Goal: Information Seeking & Learning: Find specific fact

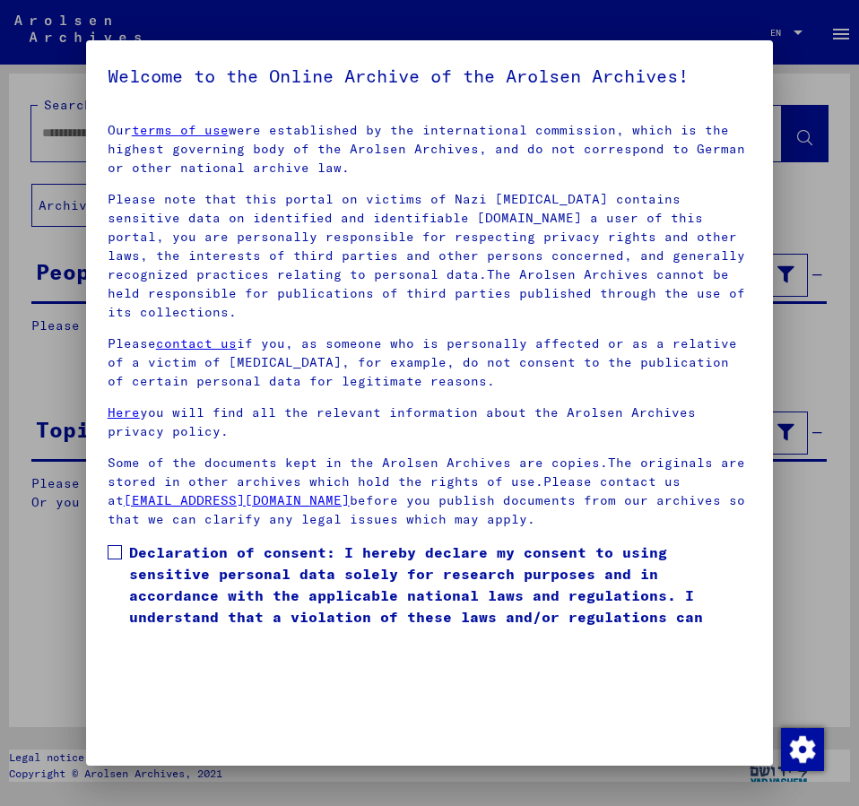
drag, startPoint x: 114, startPoint y: 529, endPoint x: 257, endPoint y: 577, distance: 151.2
click at [114, 545] on span at bounding box center [115, 552] width 14 height 14
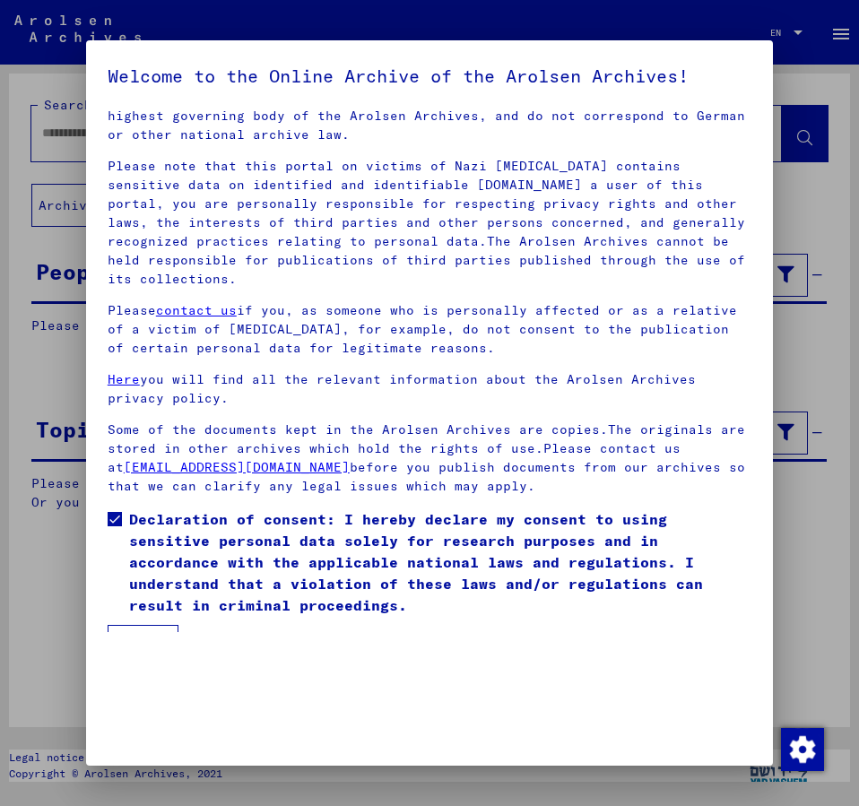
scroll to position [50, 0]
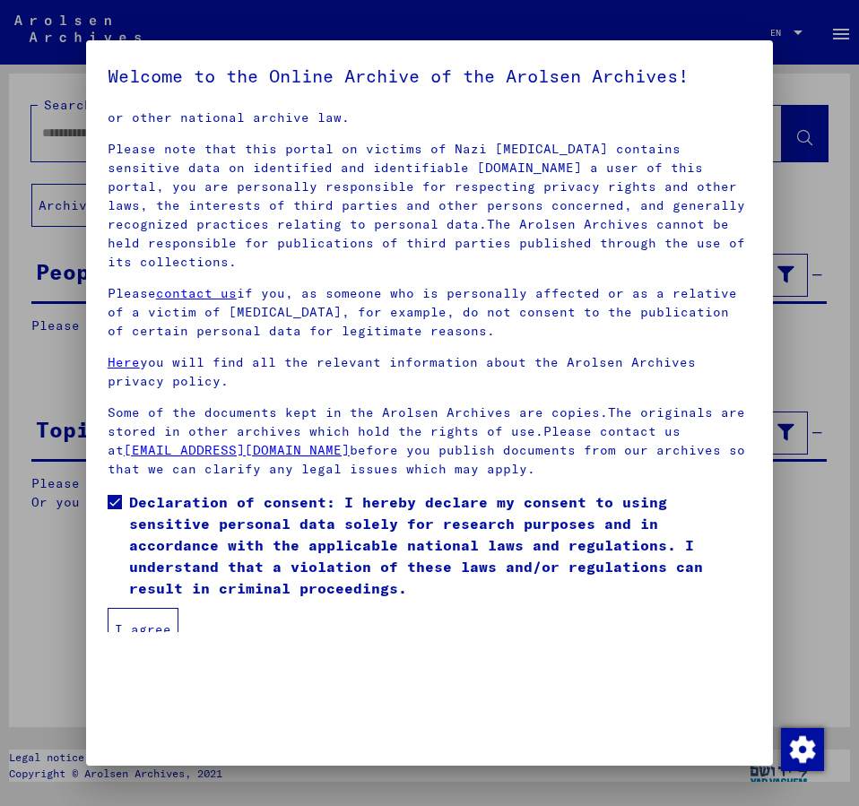
click at [141, 608] on button "I agree" at bounding box center [143, 629] width 71 height 43
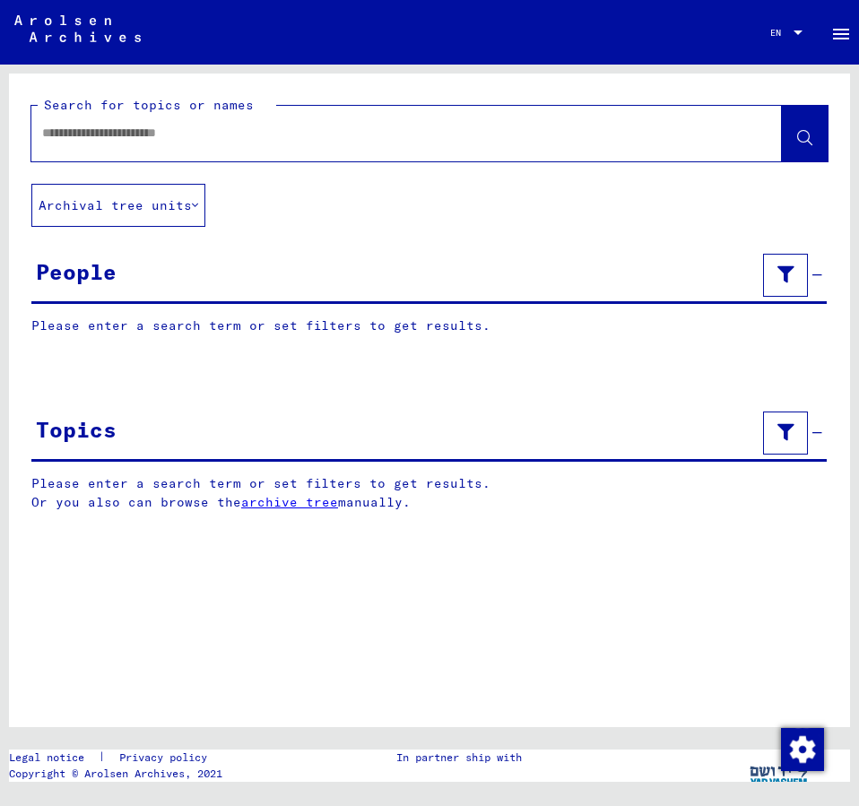
click at [95, 135] on input "text" at bounding box center [390, 133] width 697 height 19
type input "**********"
click at [808, 131] on span at bounding box center [804, 135] width 15 height 19
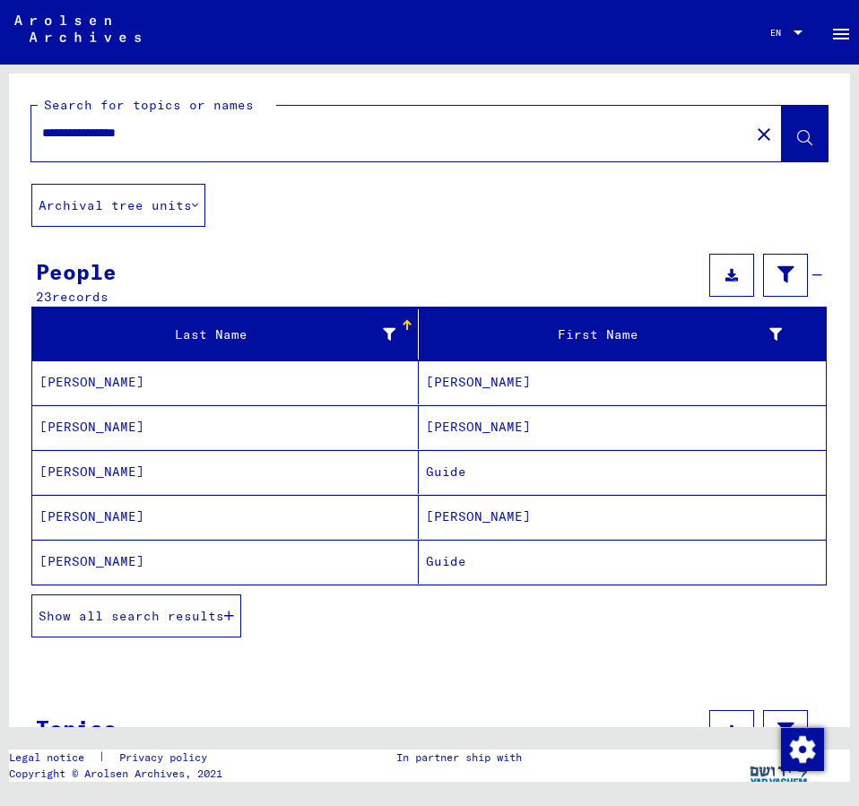
click at [456, 378] on mat-cell "[PERSON_NAME]" at bounding box center [622, 383] width 407 height 44
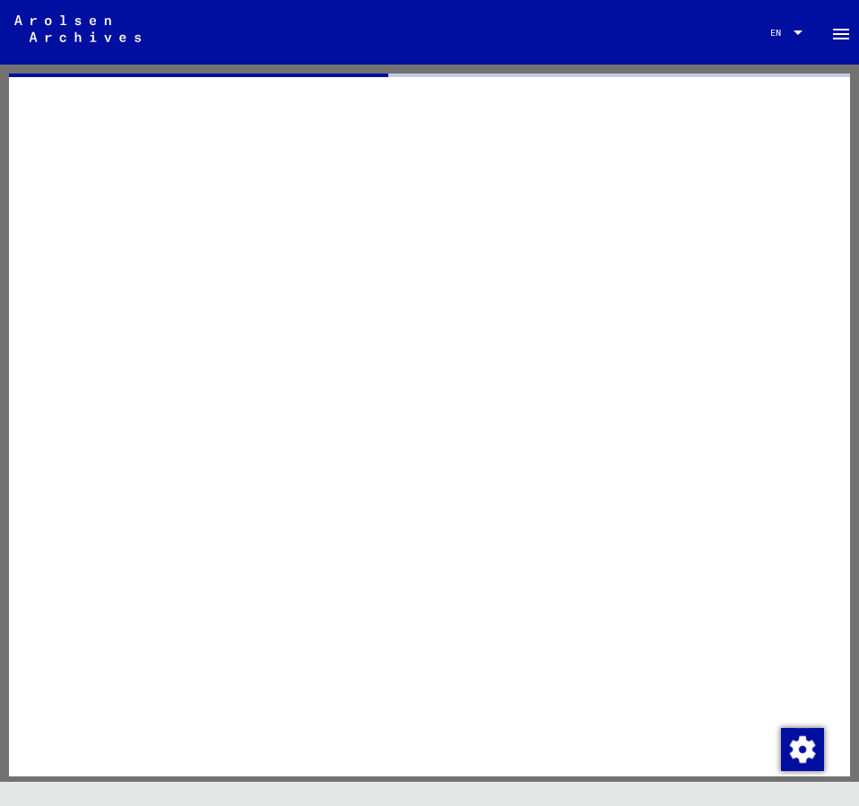
click at [456, 378] on div at bounding box center [429, 425] width 841 height 703
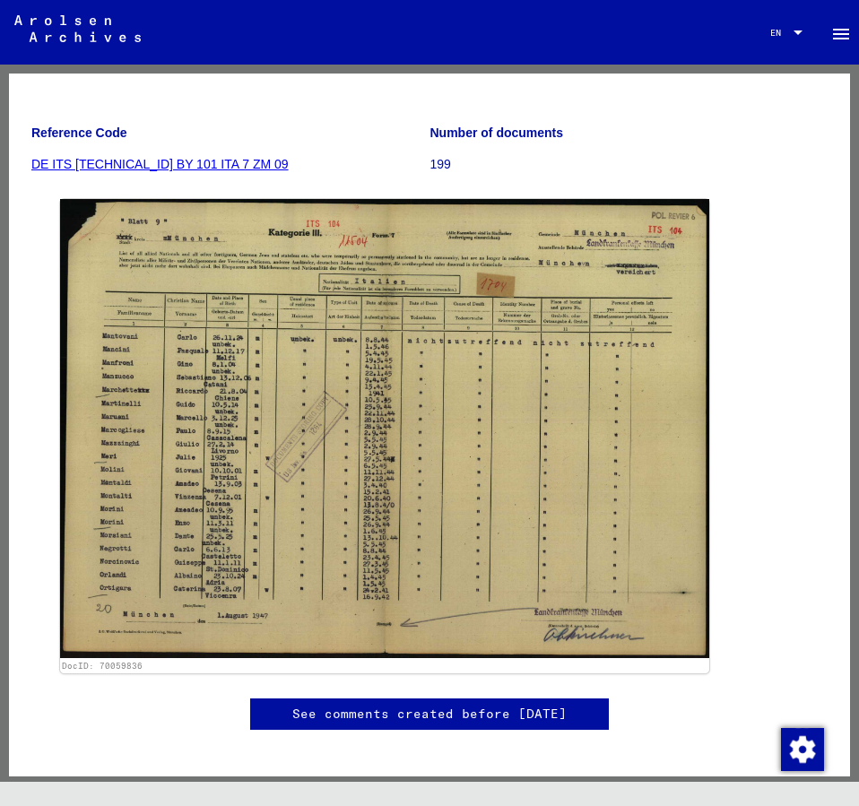
scroll to position [194, 0]
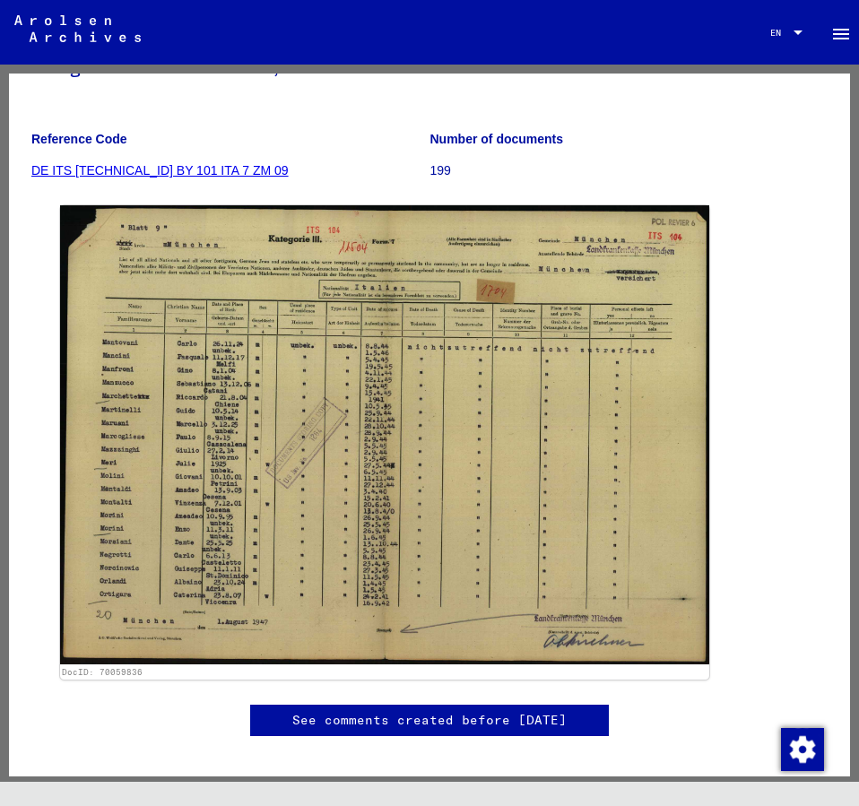
scroll to position [194, 0]
